Goal: Task Accomplishment & Management: Complete application form

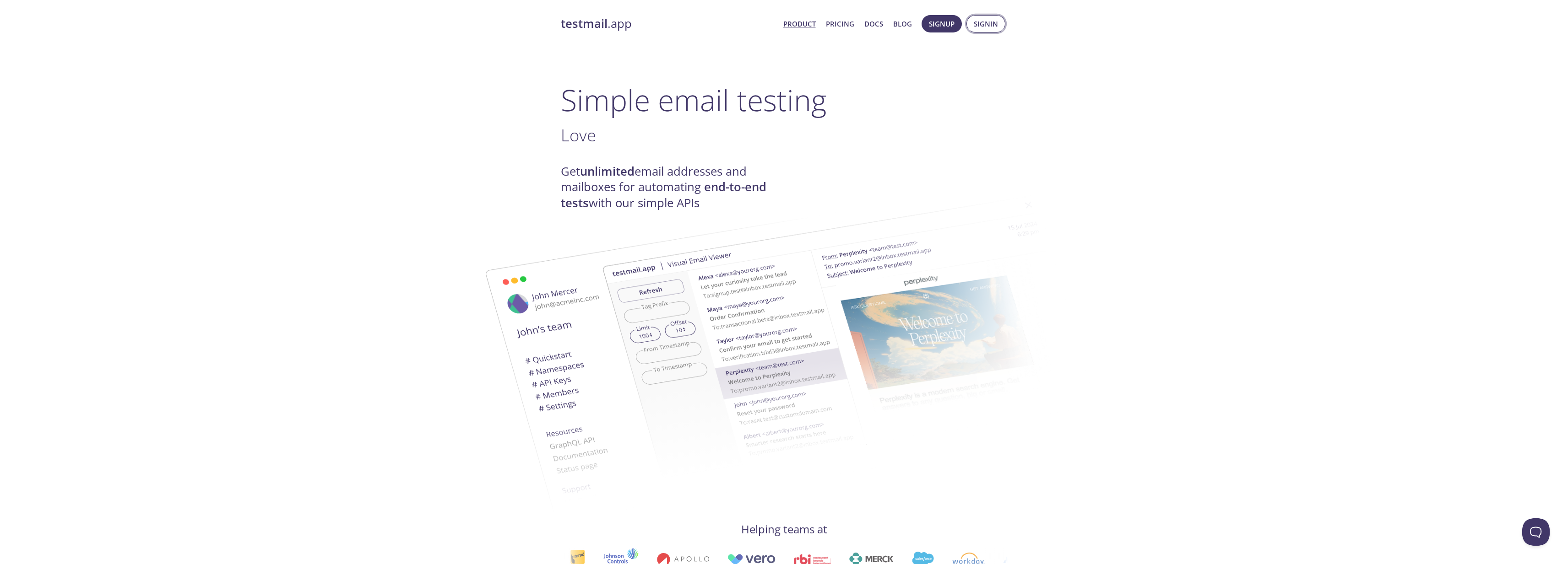
click at [988, 21] on span "Signin" at bounding box center [986, 23] width 24 height 12
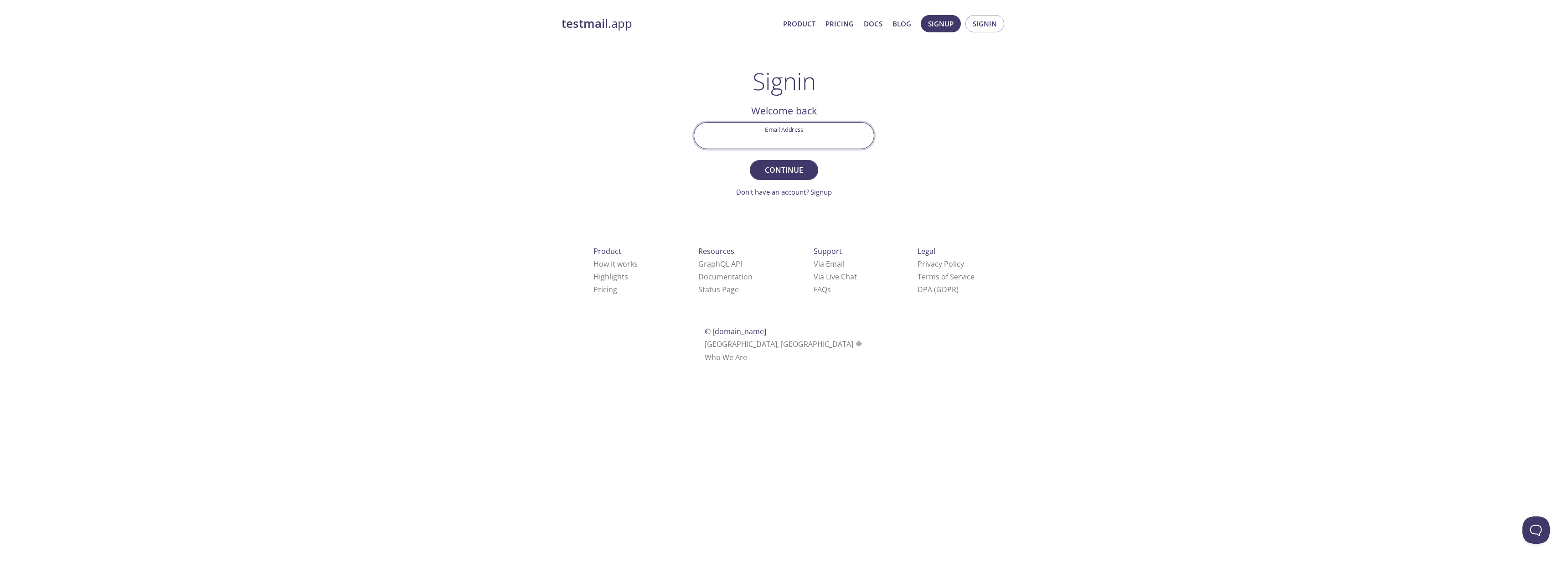
click at [783, 137] on input "Email Address" at bounding box center [783, 135] width 180 height 26
click at [775, 144] on input "Email Address" at bounding box center [783, 135] width 180 height 26
type input "lleir@"
type input "[EMAIL_ADDRESS][DOMAIN_NAME]"
click at [750, 160] on button "Continue" at bounding box center [784, 170] width 68 height 20
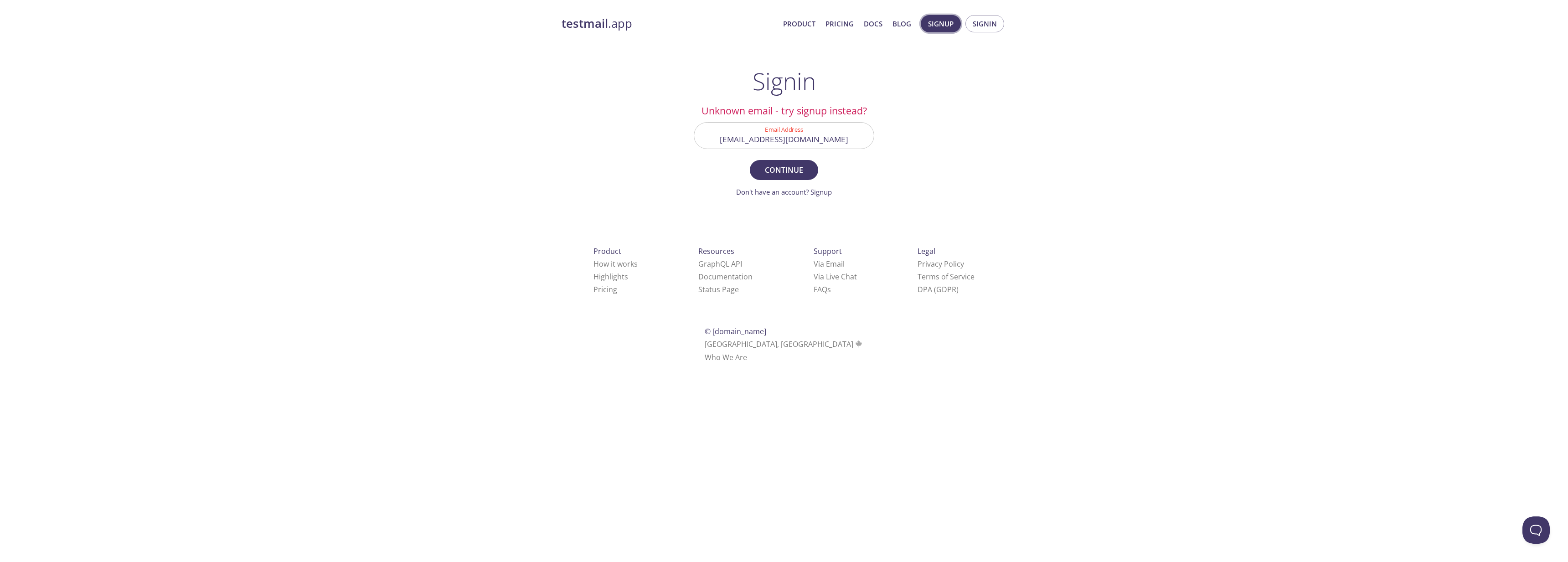
click at [933, 23] on span "Signup" at bounding box center [941, 23] width 26 height 12
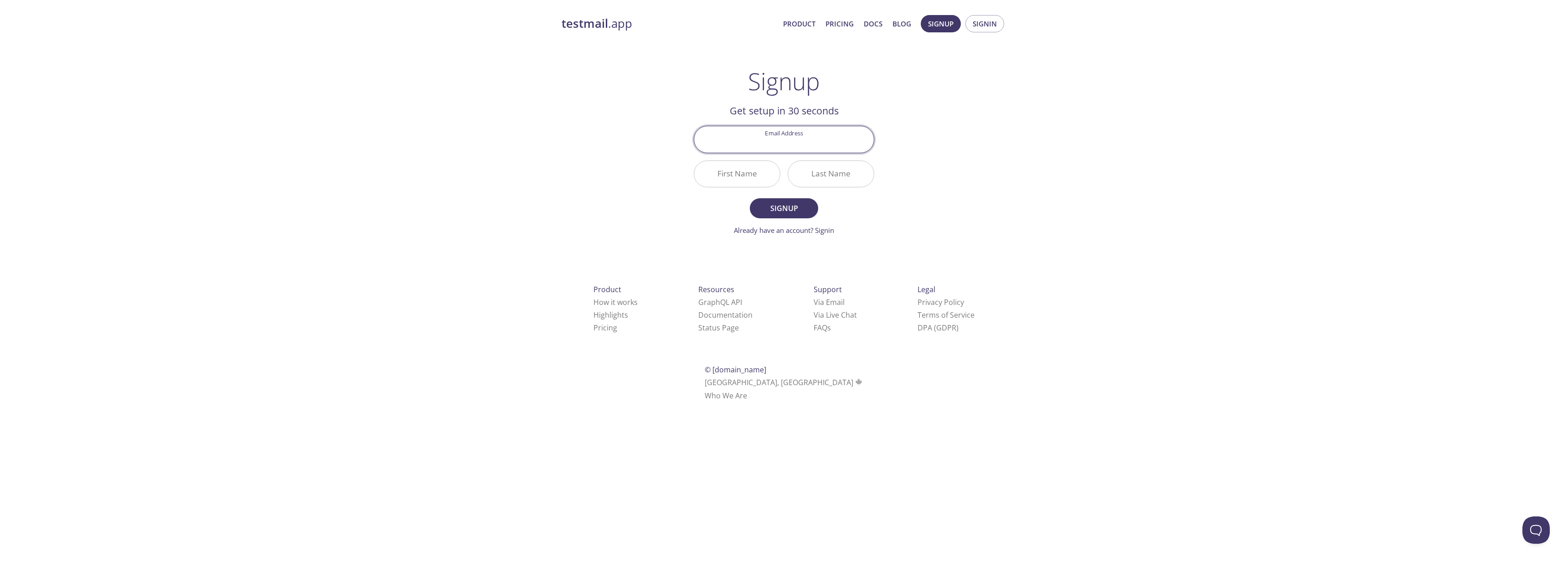
click at [800, 142] on input "Email Address" at bounding box center [783, 139] width 180 height 26
type input "[EMAIL_ADDRESS][DOMAIN_NAME]"
click at [750, 198] on button "Signup" at bounding box center [784, 208] width 68 height 20
click at [721, 177] on input "First Name Required" at bounding box center [737, 174] width 86 height 26
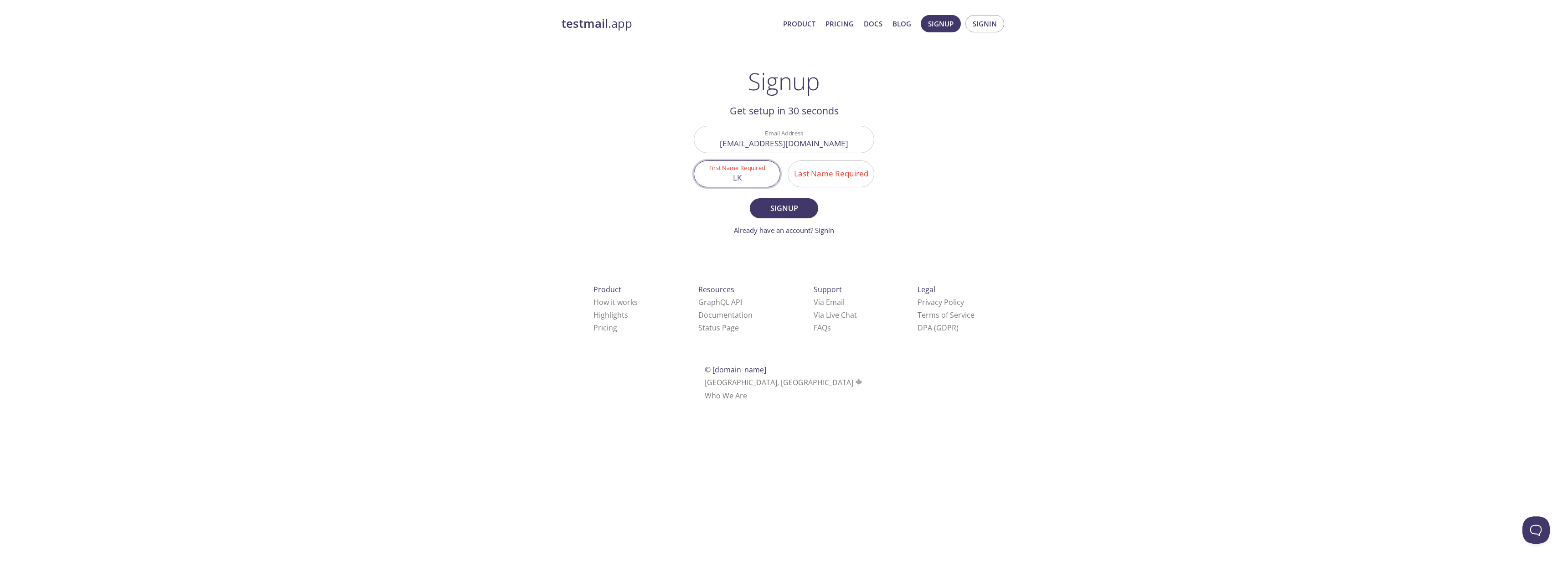
type input "L"
type input "Lleir"
type input "[PERSON_NAME]"
click at [750, 198] on button "Signup" at bounding box center [784, 208] width 68 height 20
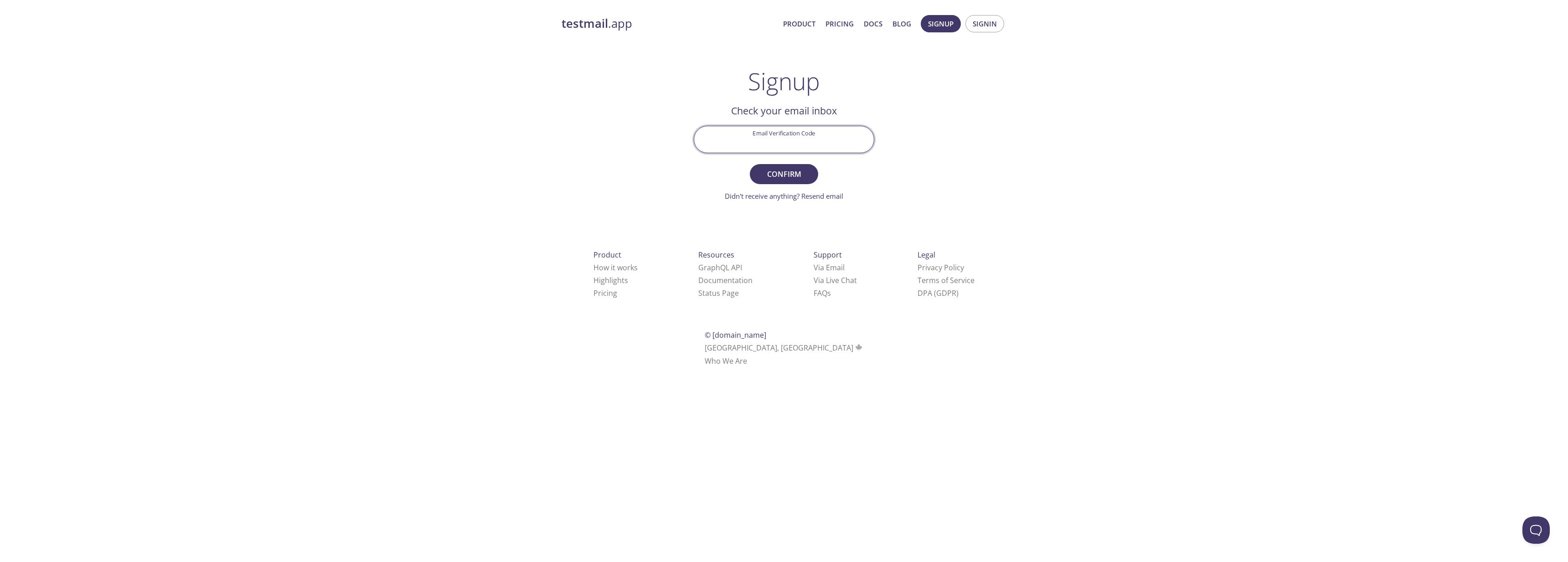
click at [779, 138] on input "Email Verification Code" at bounding box center [783, 139] width 180 height 26
type input "TQC7FV9"
click at [750, 164] on button "Confirm" at bounding box center [784, 174] width 68 height 20
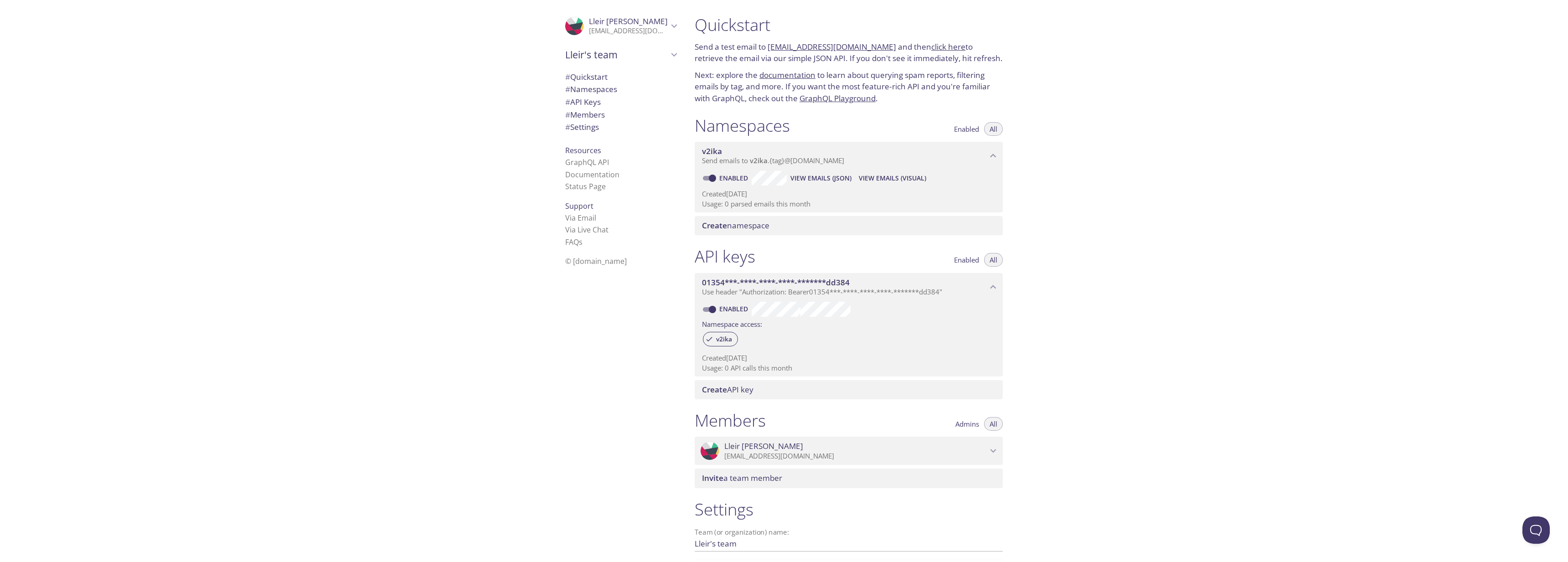
click at [1025, 70] on div "Quickstart Send a test email to [EMAIL_ADDRESS][DOMAIN_NAME] and then click her…" at bounding box center [1127, 281] width 881 height 562
drag, startPoint x: 880, startPoint y: 48, endPoint x: 768, endPoint y: 49, distance: 112.0
click at [768, 49] on p "Send a test email to [EMAIL_ADDRESS][DOMAIN_NAME] and then click here to retrie…" at bounding box center [849, 52] width 308 height 23
copy p "[EMAIL_ADDRESS][DOMAIN_NAME]"
click at [1093, 136] on div "Quickstart Send a test email to [EMAIL_ADDRESS][DOMAIN_NAME] and then click her…" at bounding box center [1127, 281] width 881 height 562
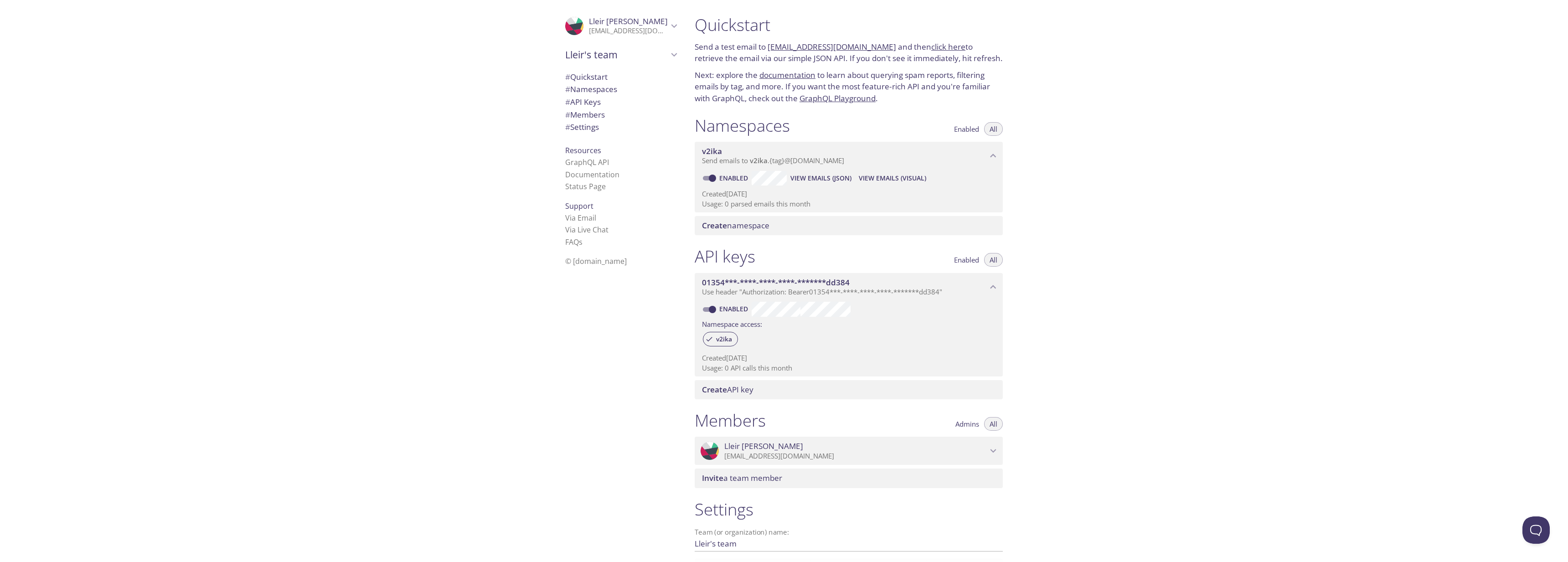
click at [944, 49] on link "click here" at bounding box center [948, 46] width 34 height 10
click at [1272, 90] on div "Quickstart Send a test email to [EMAIL_ADDRESS][DOMAIN_NAME] and then click her…" at bounding box center [1127, 281] width 881 height 562
click at [1037, 150] on div "Quickstart Send a test email to [EMAIL_ADDRESS][DOMAIN_NAME] and then click her…" at bounding box center [1127, 281] width 881 height 562
drag, startPoint x: 1108, startPoint y: 184, endPoint x: 1084, endPoint y: 205, distance: 31.9
click at [1107, 184] on div "Quickstart Send a test email to [EMAIL_ADDRESS][DOMAIN_NAME] and then click her…" at bounding box center [1127, 281] width 881 height 562
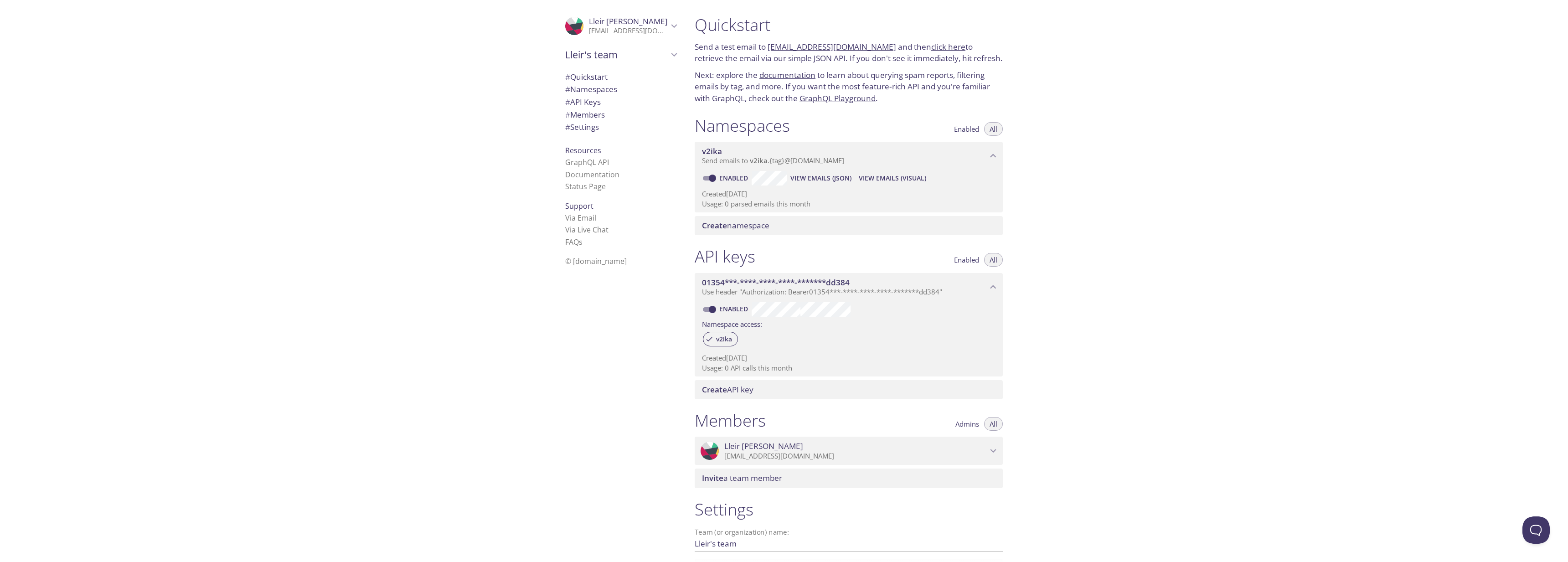
click at [1069, 209] on div "Quickstart Send a test email to [EMAIL_ADDRESS][DOMAIN_NAME] and then click her…" at bounding box center [1127, 281] width 881 height 562
click at [596, 341] on div ".cls-1 { fill: #6d5ca8; } .cls-2 { fill: #3fc191; } .cls-3 { fill: #3b4752; } .…" at bounding box center [619, 281] width 137 height 562
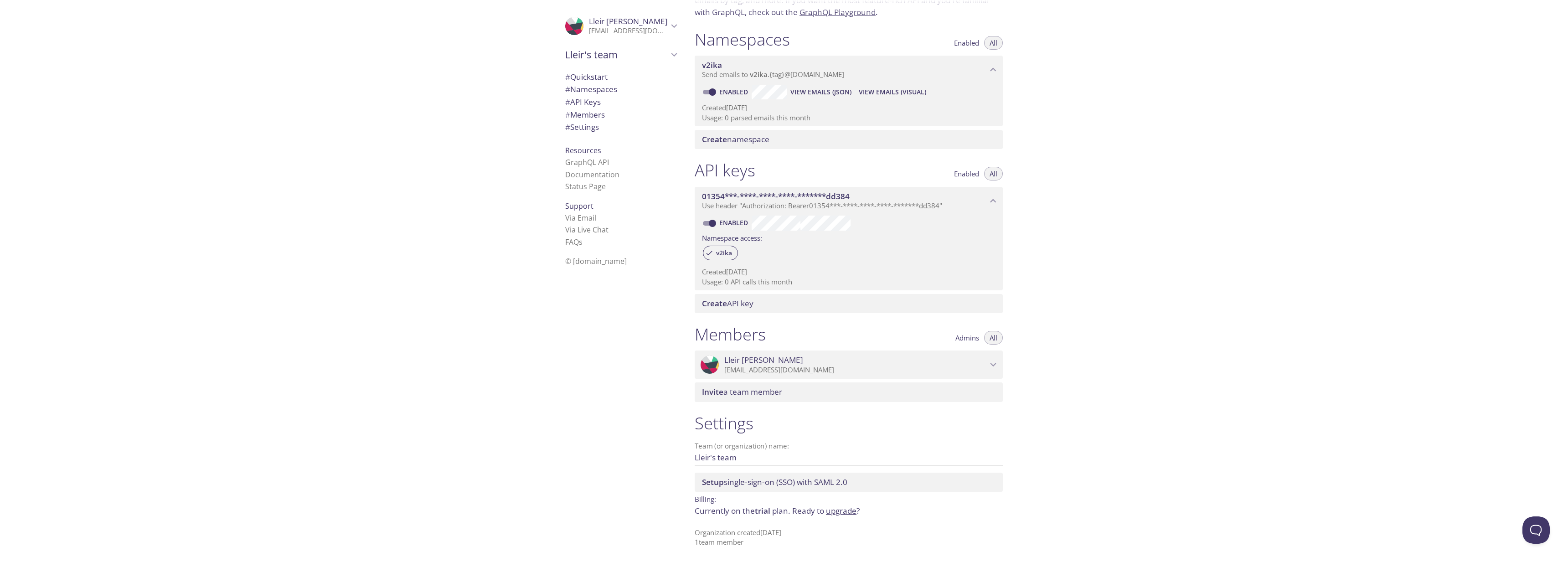
click at [598, 77] on span "# Quickstart" at bounding box center [587, 77] width 43 height 10
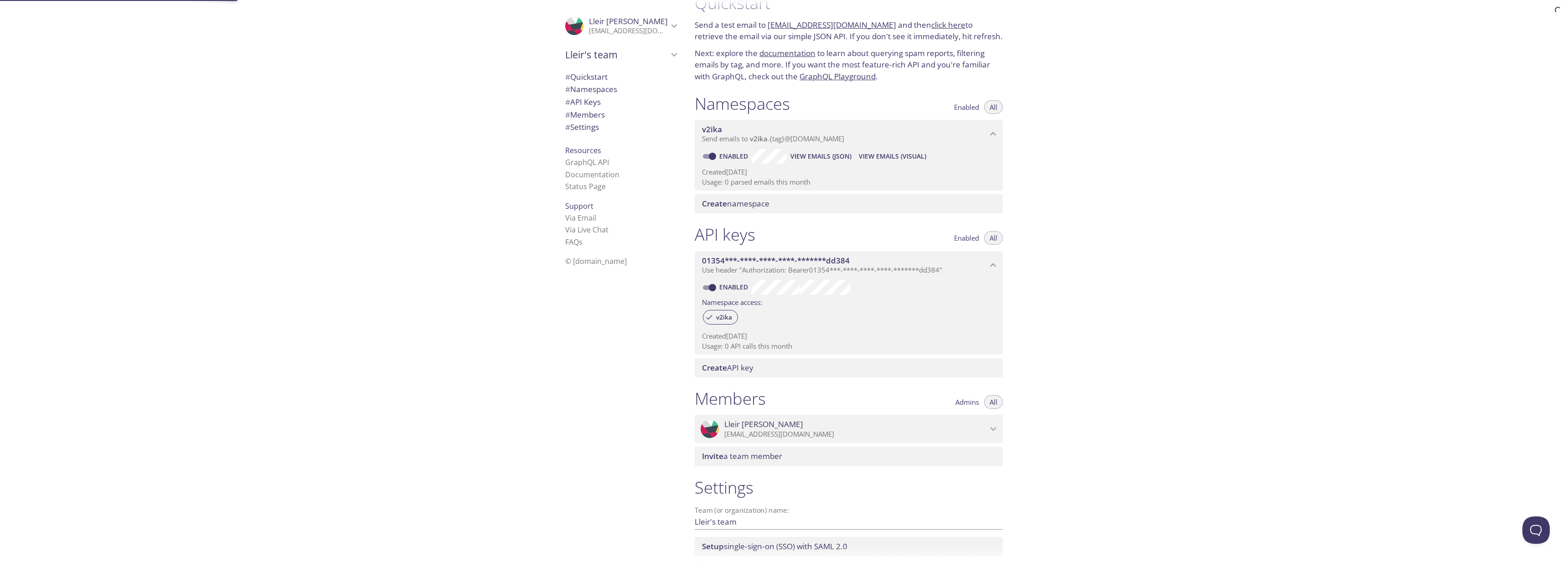
scroll to position [15, 0]
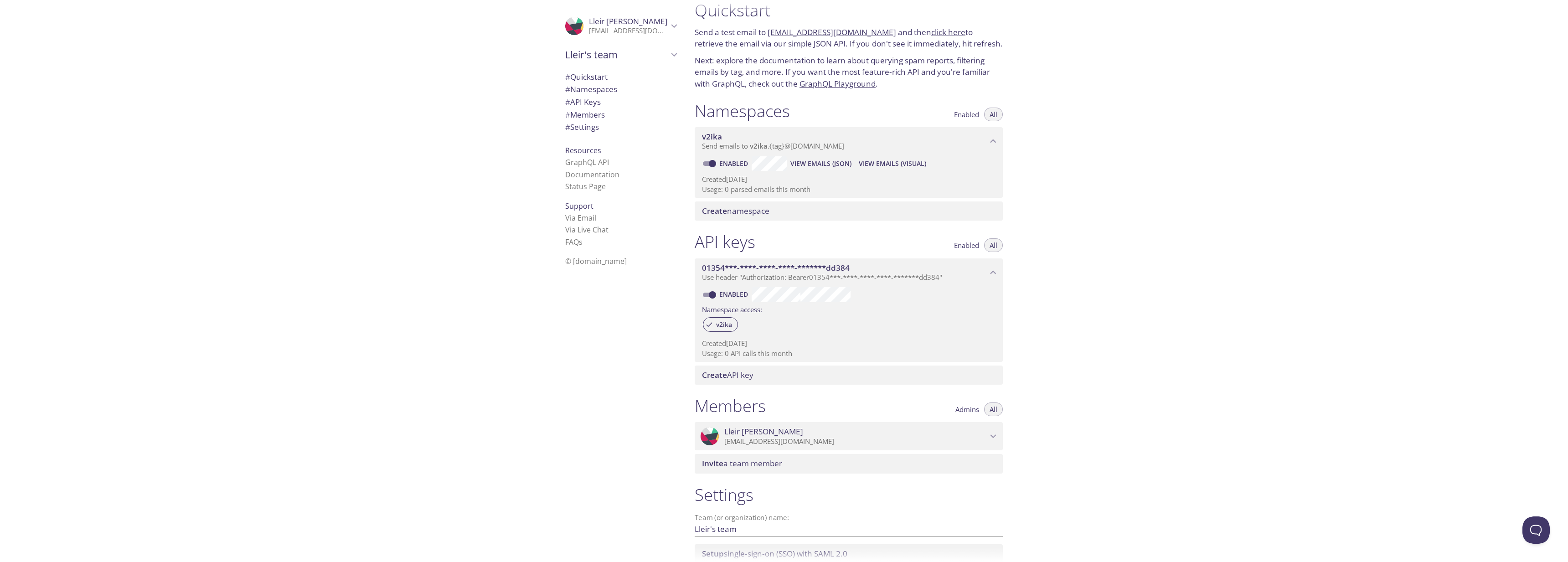
click at [771, 63] on link "documentation" at bounding box center [788, 60] width 56 height 10
click at [1182, 83] on div "Quickstart Send a test email to [EMAIL_ADDRESS][DOMAIN_NAME] and then click her…" at bounding box center [1127, 281] width 881 height 562
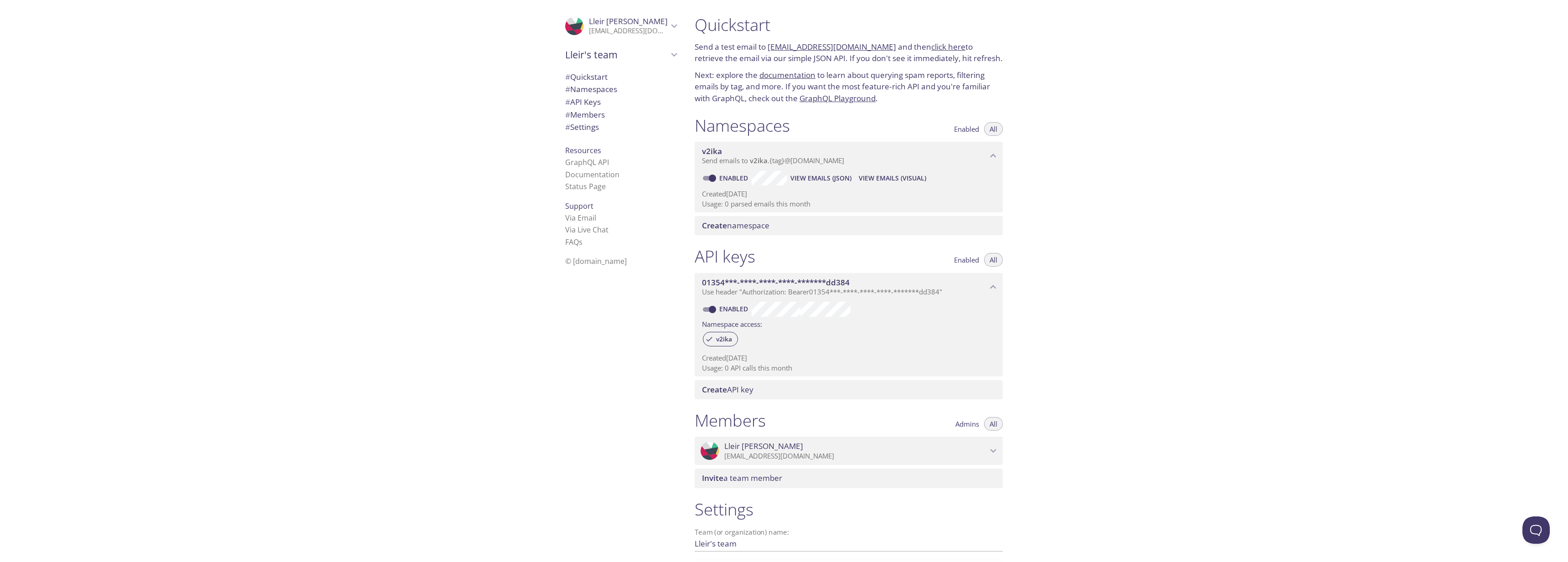
click at [1041, 102] on div "Quickstart Send a test email to [EMAIL_ADDRESS][DOMAIN_NAME] and then click her…" at bounding box center [1127, 281] width 881 height 562
click at [1135, 138] on div "Quickstart Send a test email to [EMAIL_ADDRESS][DOMAIN_NAME] and then click her…" at bounding box center [1127, 281] width 881 height 562
click at [662, 317] on div ".cls-1 { fill: #6d5ca8; } .cls-2 { fill: #3fc191; } .cls-3 { fill: #3b4752; } .…" at bounding box center [619, 281] width 137 height 562
click at [466, 377] on div ".cls-1 { fill: #6d5ca8; } .cls-2 { fill: #3fc191; } .cls-3 { fill: #3b4752; } .…" at bounding box center [343, 281] width 687 height 562
drag, startPoint x: 767, startPoint y: 49, endPoint x: 874, endPoint y: 48, distance: 107.0
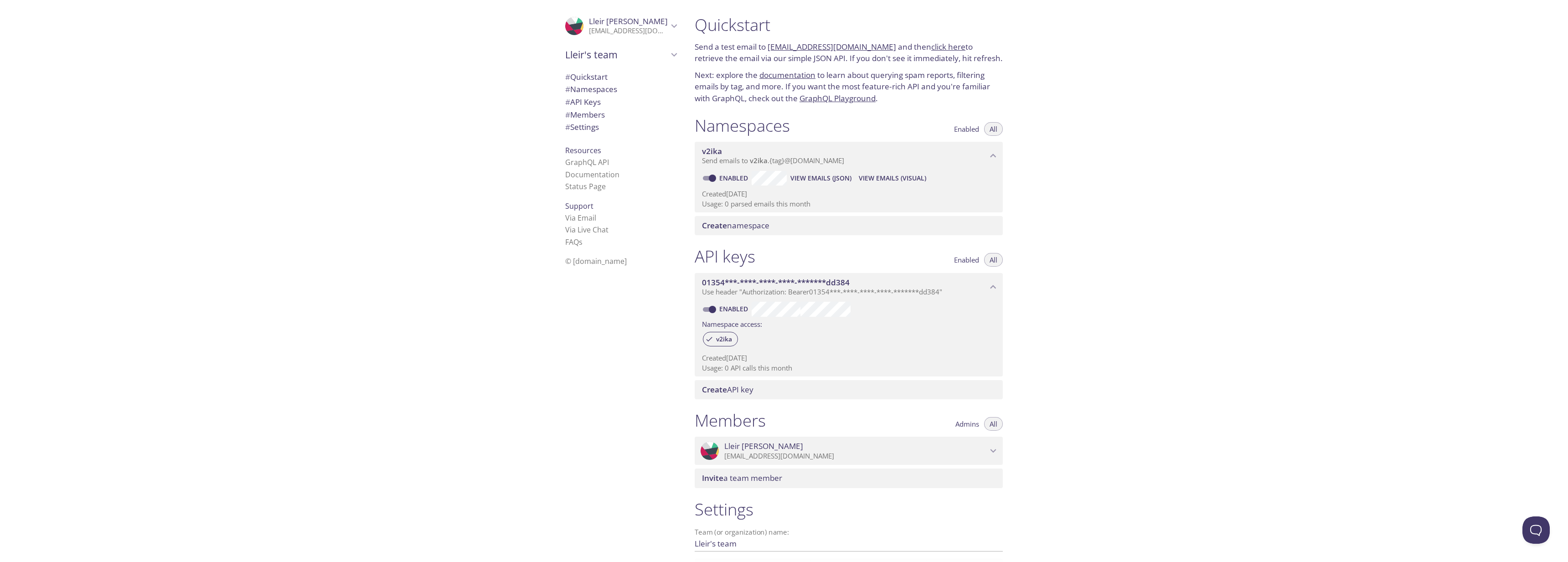
click at [874, 48] on p "Send a test email to [EMAIL_ADDRESS][DOMAIN_NAME] and then click here to retrie…" at bounding box center [849, 52] width 308 height 23
drag, startPoint x: 879, startPoint y: 49, endPoint x: 770, endPoint y: 44, distance: 109.1
click at [770, 44] on p "Send a test email to [EMAIL_ADDRESS][DOMAIN_NAME] and then click here to retrie…" at bounding box center [849, 52] width 308 height 23
copy p "[EMAIL_ADDRESS][DOMAIN_NAME]"
